Goal: Information Seeking & Learning: Learn about a topic

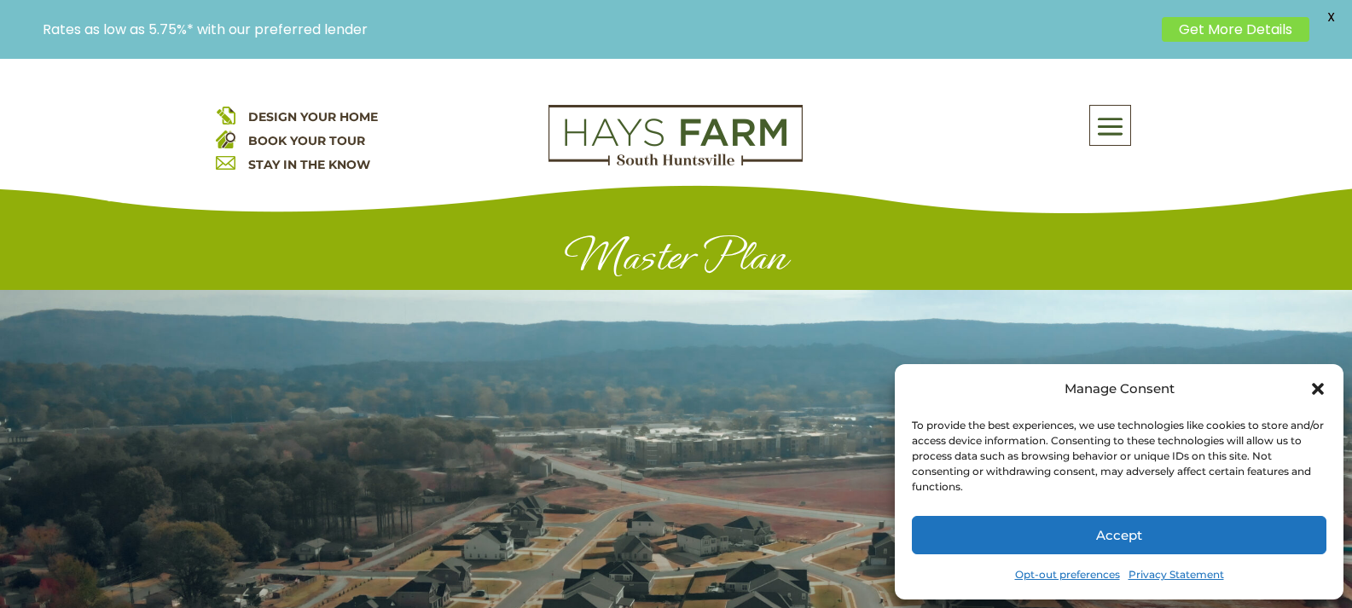
click at [1318, 388] on icon "Close dialog" at bounding box center [1318, 389] width 12 height 12
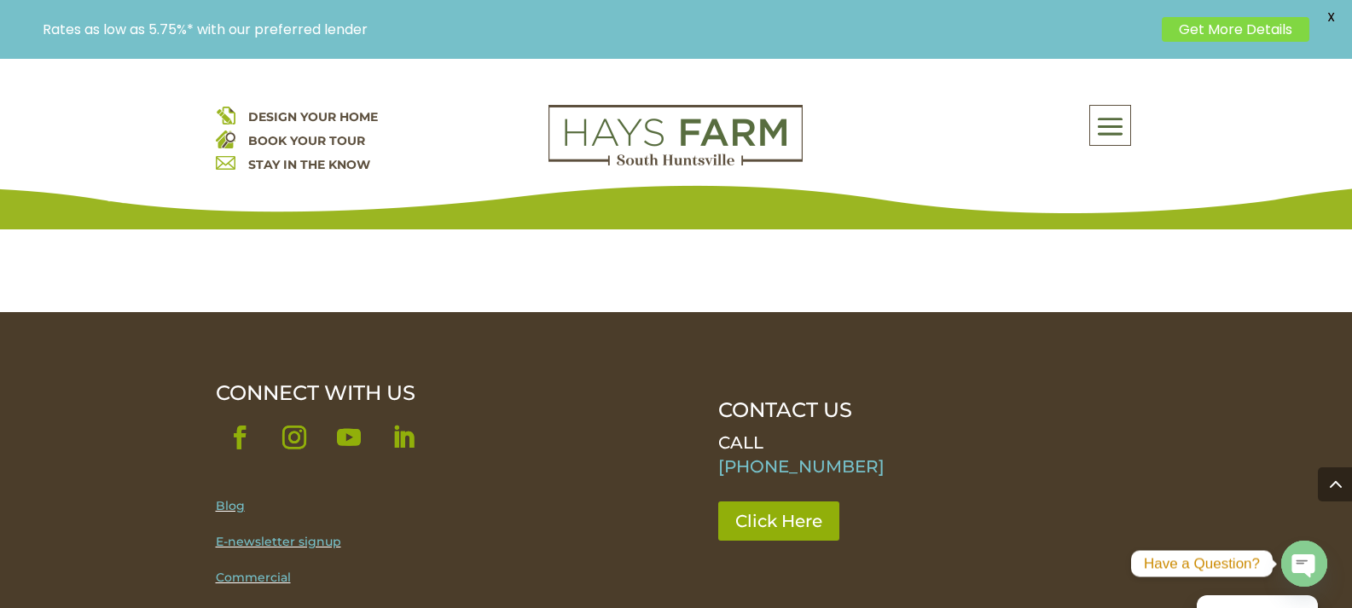
scroll to position [2389, 0]
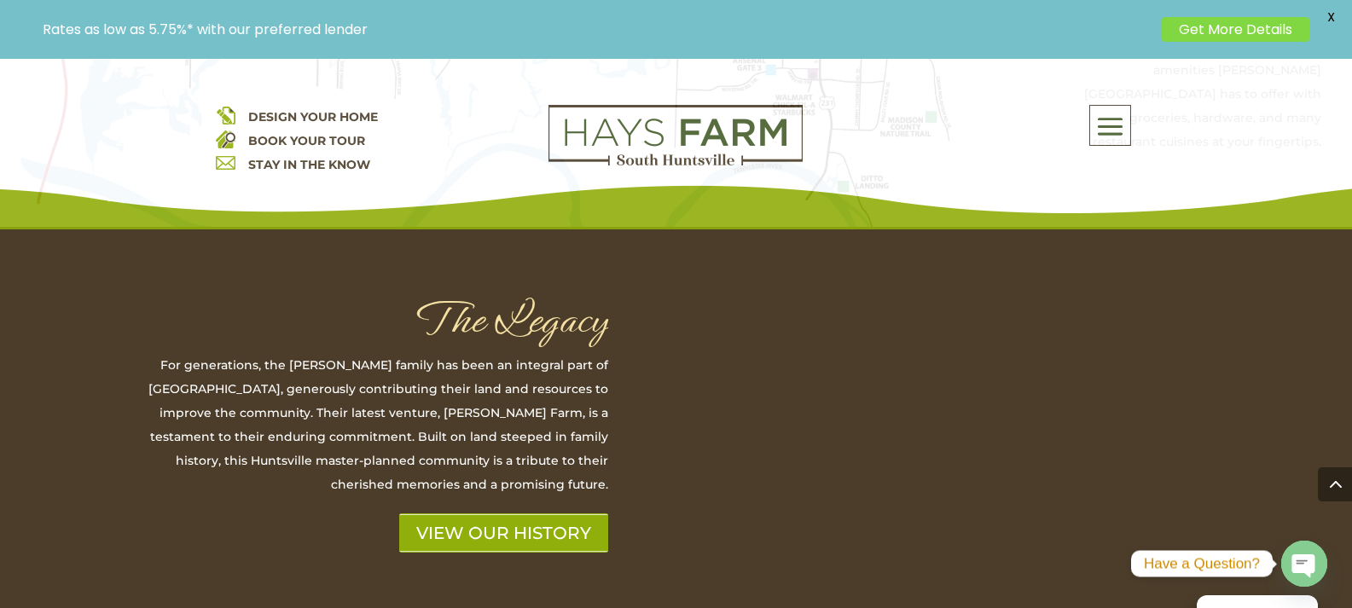
scroll to position [5033, 0]
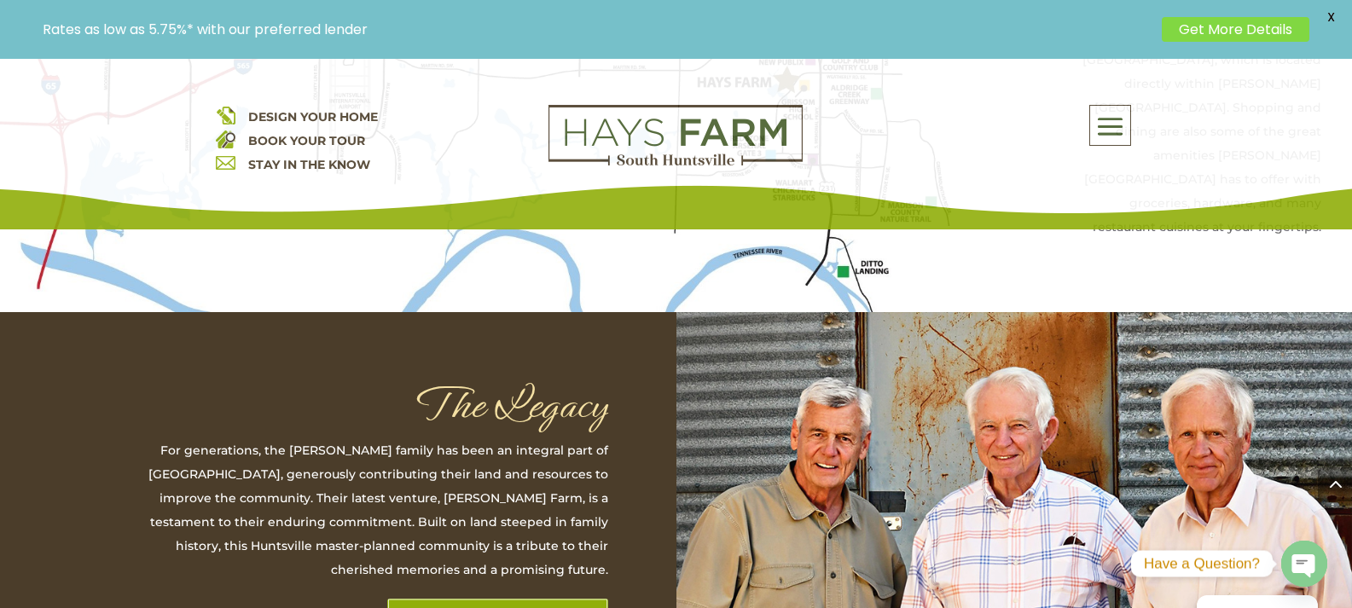
click at [519, 599] on link "VIEW OUR HISTORY" at bounding box center [497, 618] width 221 height 39
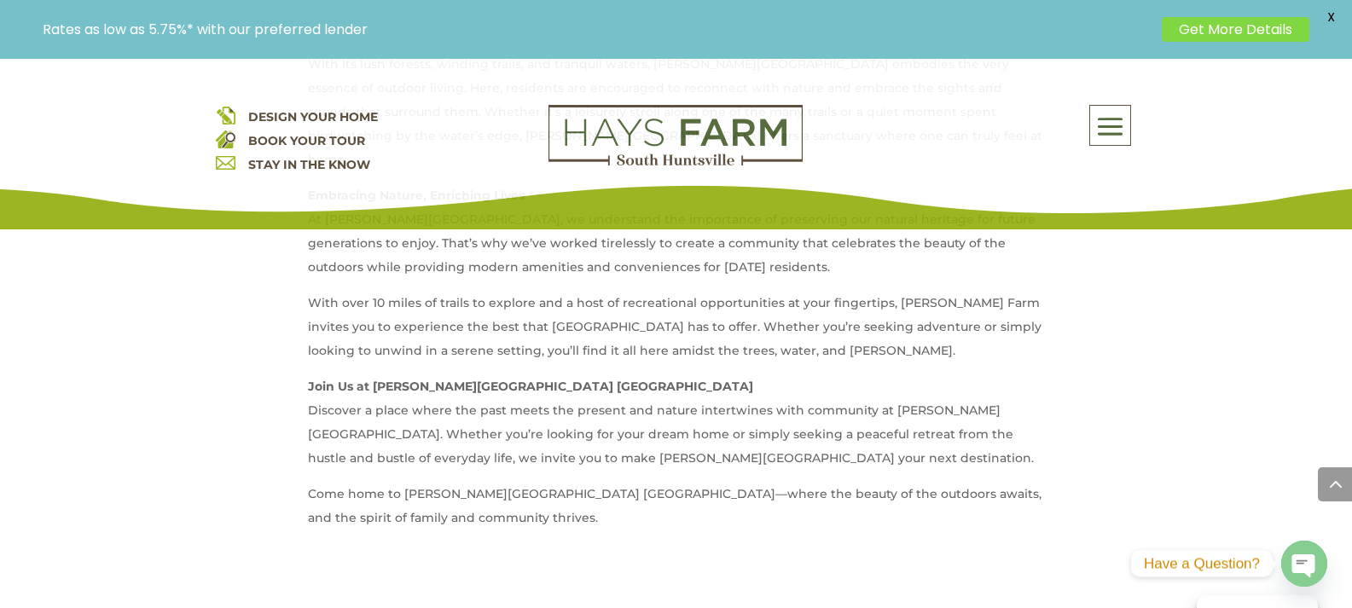
scroll to position [1706, 0]
